Goal: Information Seeking & Learning: Compare options

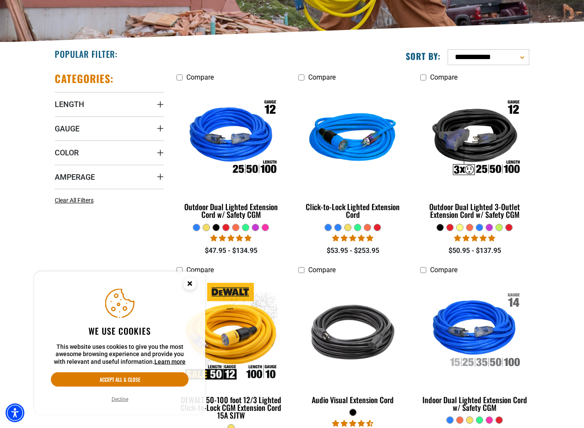
scroll to position [178, 0]
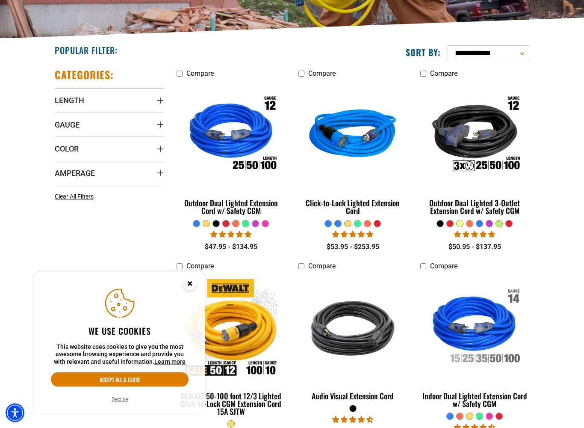
click at [195, 286] on circle "Close this option" at bounding box center [189, 283] width 13 height 13
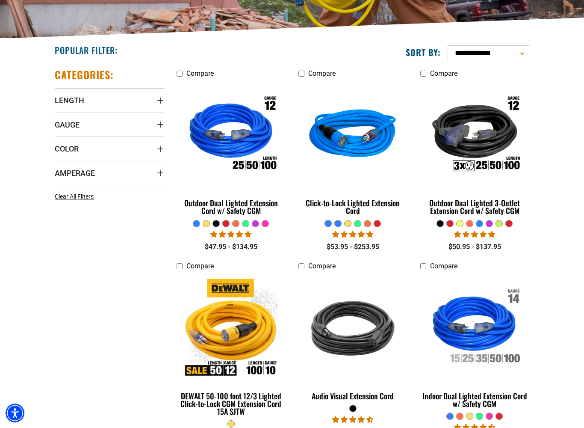
click at [69, 126] on span "Gauge" at bounding box center [67, 125] width 25 height 10
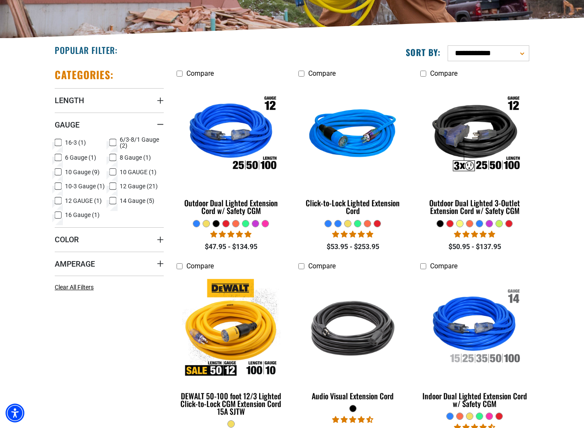
click at [61, 172] on icon at bounding box center [58, 171] width 7 height 11
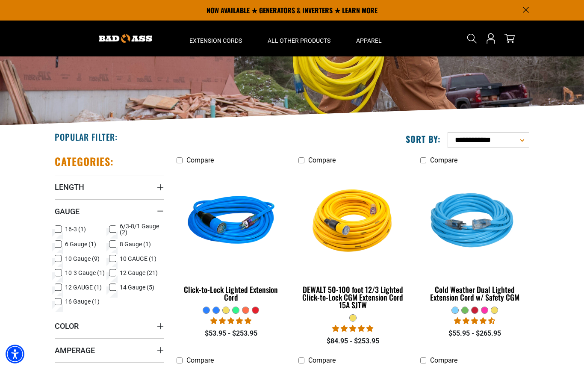
scroll to position [91, 0]
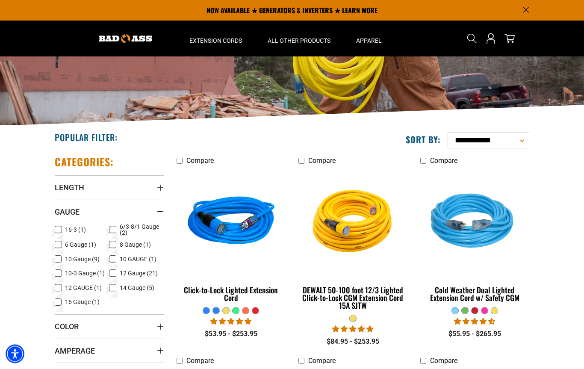
click at [71, 272] on span "10-3 Gauge (1)" at bounding box center [85, 274] width 40 height 6
click at [59, 258] on icon at bounding box center [58, 259] width 4 height 2
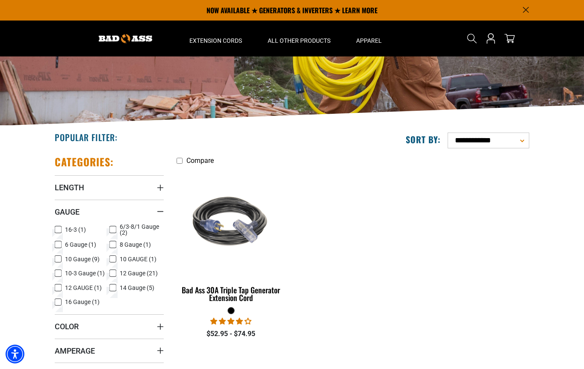
click at [114, 256] on icon at bounding box center [112, 259] width 7 height 11
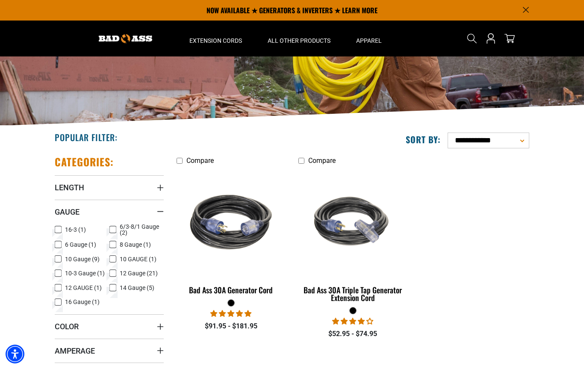
click at [112, 245] on icon at bounding box center [112, 244] width 7 height 11
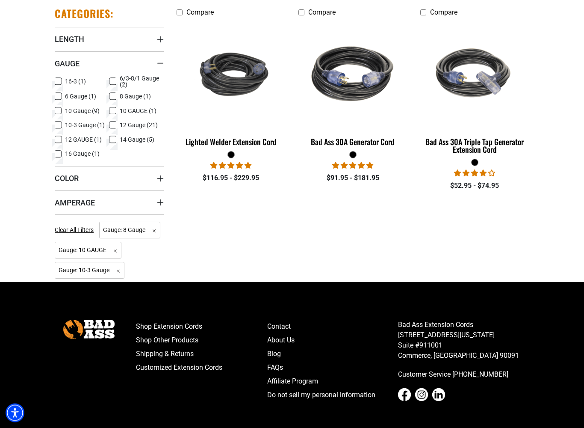
scroll to position [240, 0]
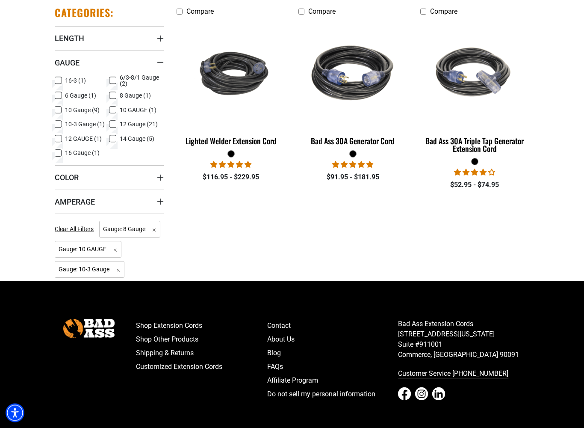
click at [72, 278] on span "Gauge: 10-3 Gauge Remove filter" at bounding box center [90, 269] width 70 height 17
